Goal: Information Seeking & Learning: Learn about a topic

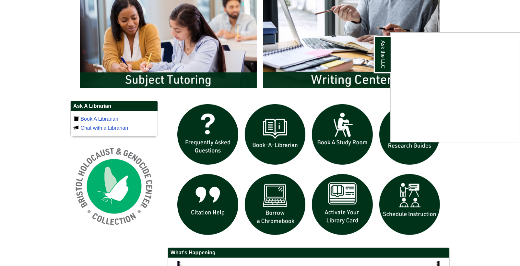
scroll to position [366, 0]
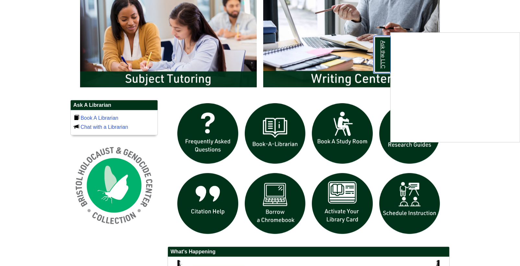
click at [389, 66] on link "Ask the LLC" at bounding box center [382, 54] width 17 height 37
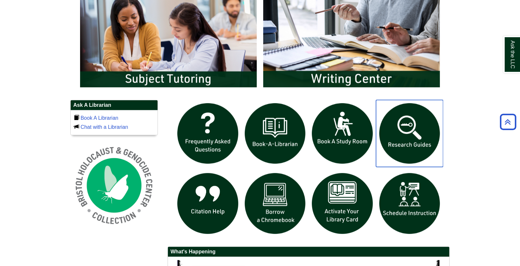
click at [409, 151] on img "slideshow" at bounding box center [409, 133] width 67 height 67
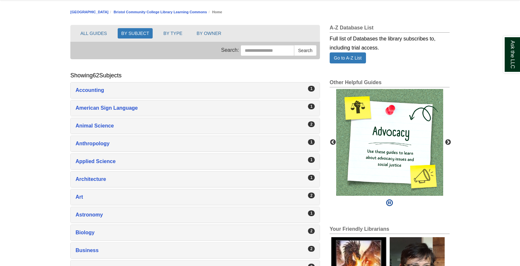
scroll to position [74, 0]
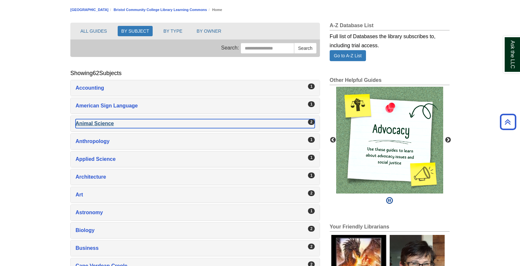
click at [102, 121] on div "Animal Science , 2 guides" at bounding box center [195, 123] width 239 height 9
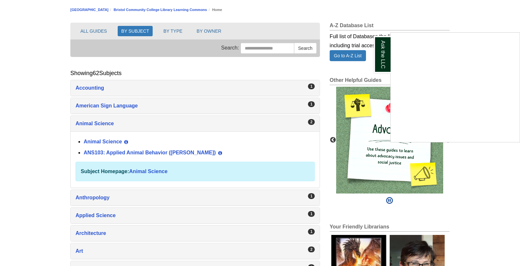
click at [114, 151] on div "Ask the LLC" at bounding box center [260, 133] width 520 height 266
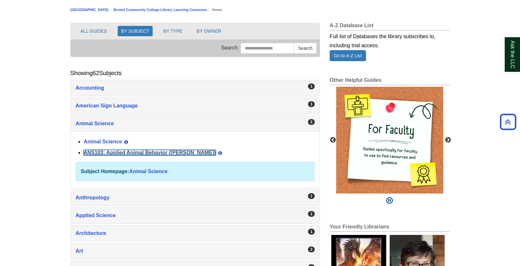
click at [124, 154] on link "ANS103: Applied Animal Behavior ([PERSON_NAME])" at bounding box center [150, 153] width 132 height 6
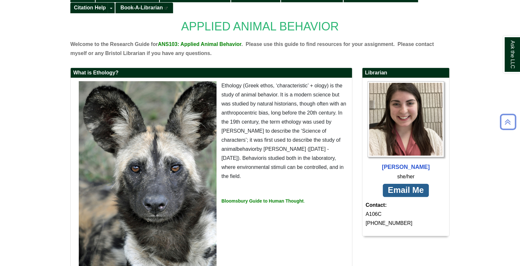
scroll to position [114, 0]
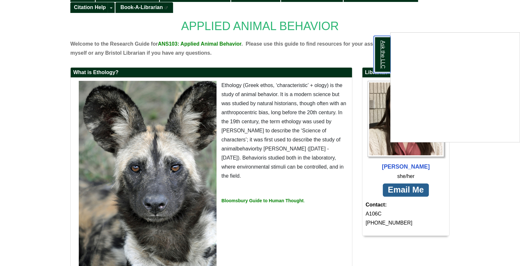
click at [379, 57] on link "Ask the LLC" at bounding box center [382, 54] width 17 height 37
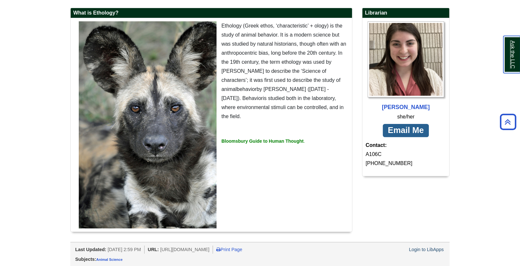
scroll to position [64, 0]
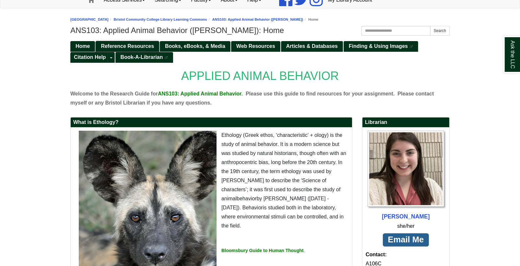
click at [146, 45] on span "Reference Resources" at bounding box center [127, 46] width 53 height 6
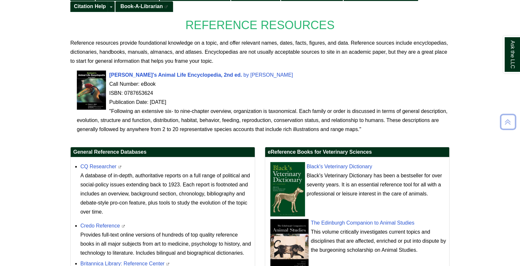
scroll to position [115, 0]
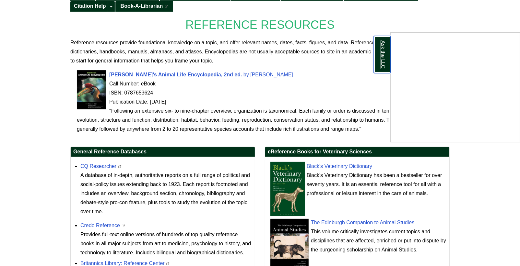
click at [385, 63] on link "Ask the LLC" at bounding box center [382, 54] width 17 height 37
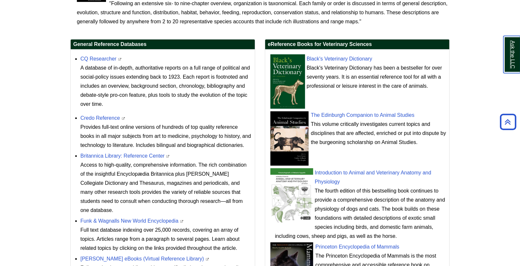
scroll to position [224, 0]
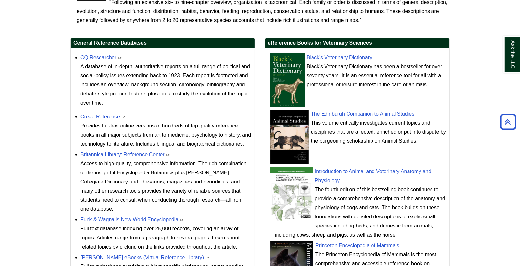
click at [472, 163] on body "Skip to Main Content Toggle navigation Home Access Services Access Services Pol…" at bounding box center [260, 63] width 520 height 574
click at [478, 163] on body "Skip to Main Content Toggle navigation Home Access Services Access Services Pol…" at bounding box center [260, 63] width 520 height 574
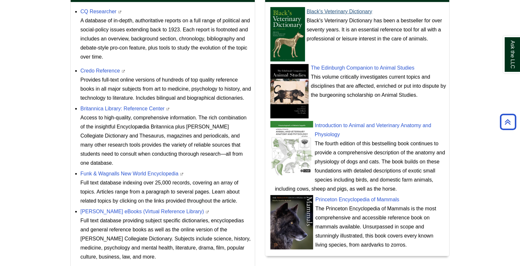
scroll to position [271, 0]
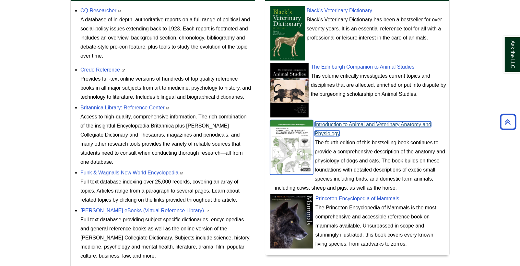
click at [324, 124] on link "Introduction to Animal and Veterinary Anatomy and Physiology" at bounding box center [373, 129] width 116 height 15
